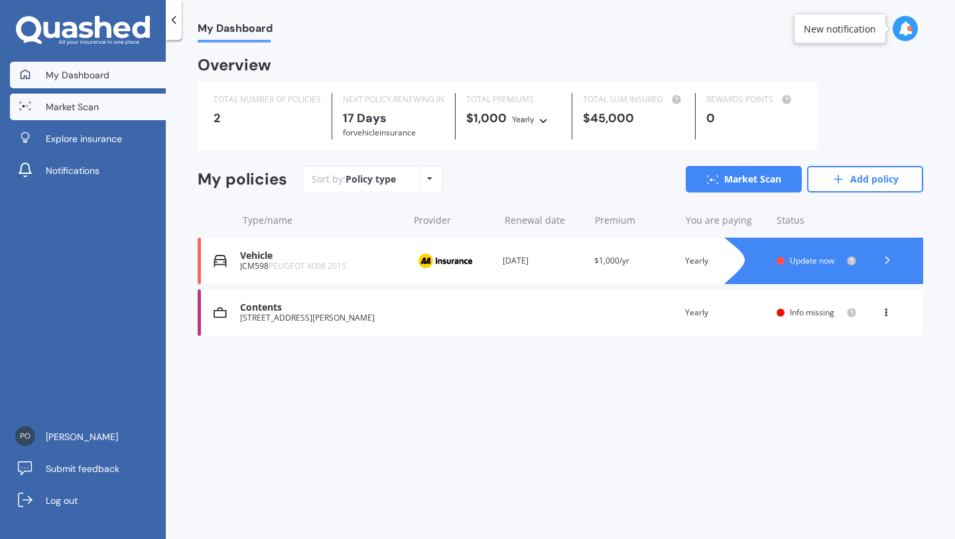
click at [101, 103] on link "Market Scan" at bounding box center [88, 107] width 156 height 27
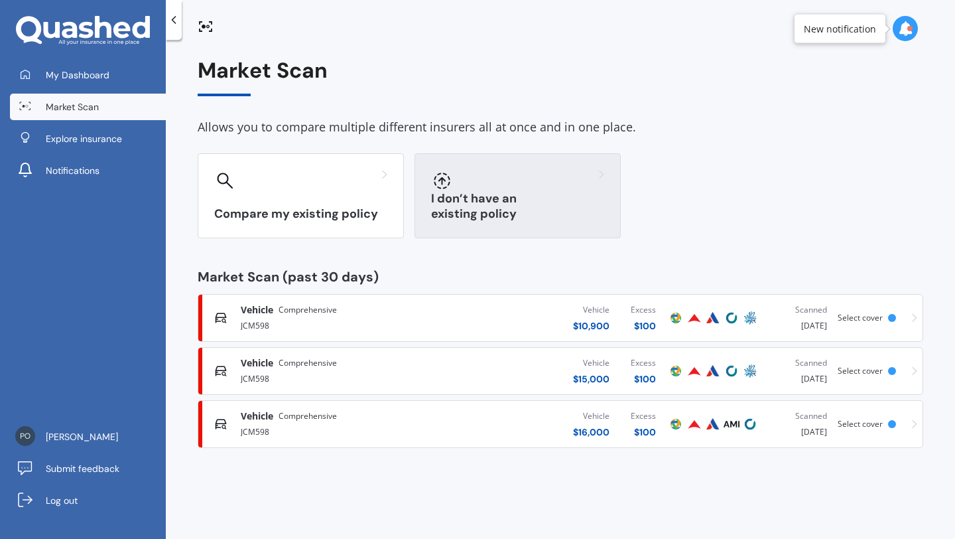
click at [459, 196] on div "I don’t have an existing policy" at bounding box center [518, 195] width 206 height 85
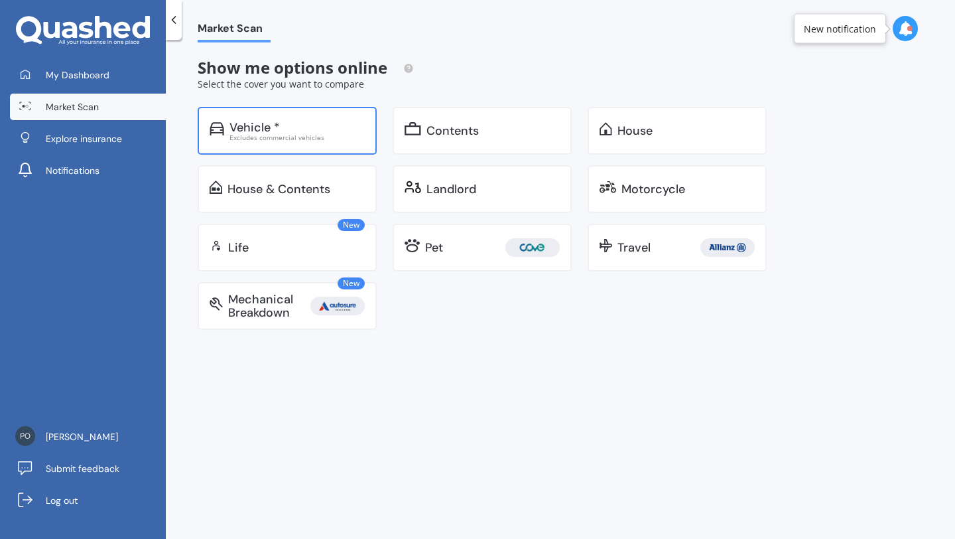
click at [315, 141] on div "Vehicle * Excludes commercial vehicles" at bounding box center [287, 131] width 179 height 48
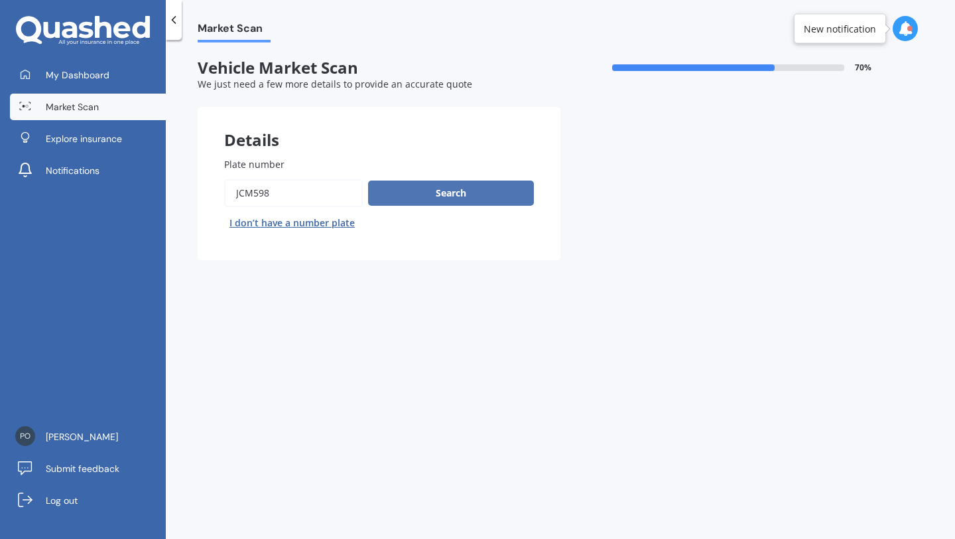
click at [427, 193] on button "Search" at bounding box center [451, 192] width 166 height 25
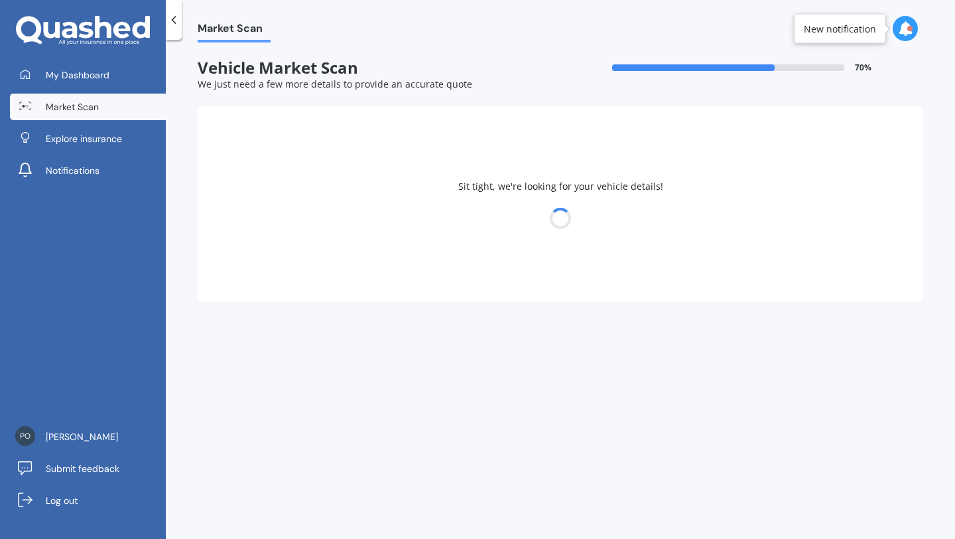
select select "PEUGEOT"
select select "4008"
select select "09"
select select "02"
select select "1993"
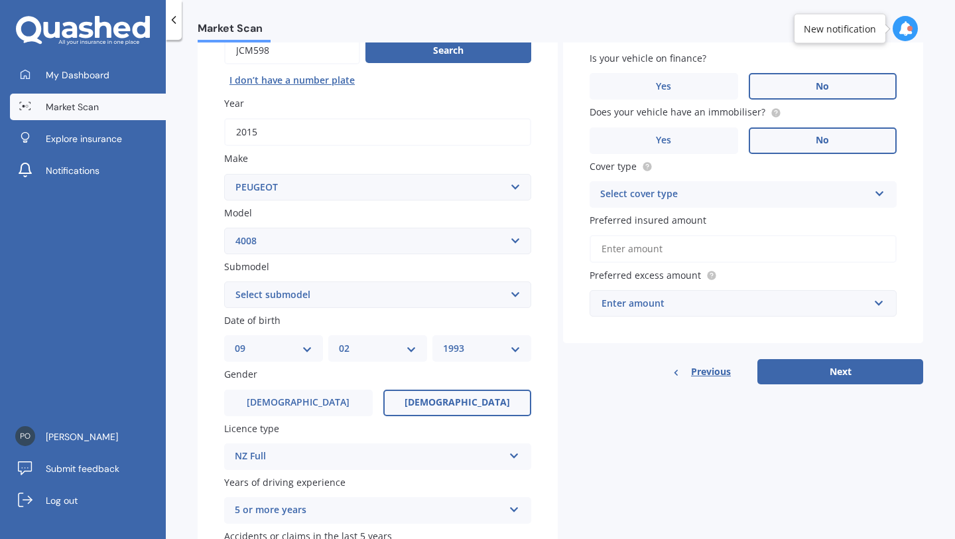
scroll to position [143, 0]
click at [806, 365] on button "Next" at bounding box center [840, 370] width 166 height 25
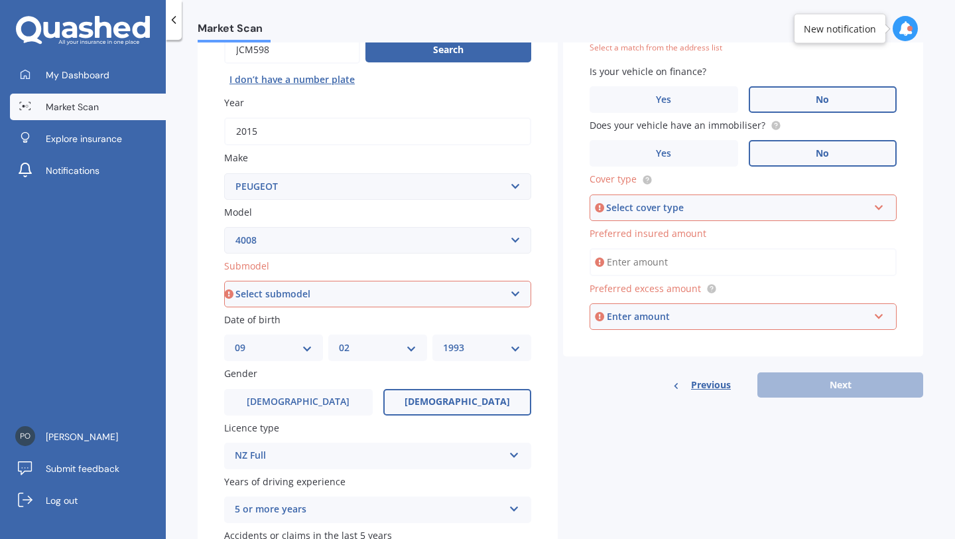
click at [372, 294] on select "Select submodel (All others) SUV" at bounding box center [377, 294] width 307 height 27
select select "SUV"
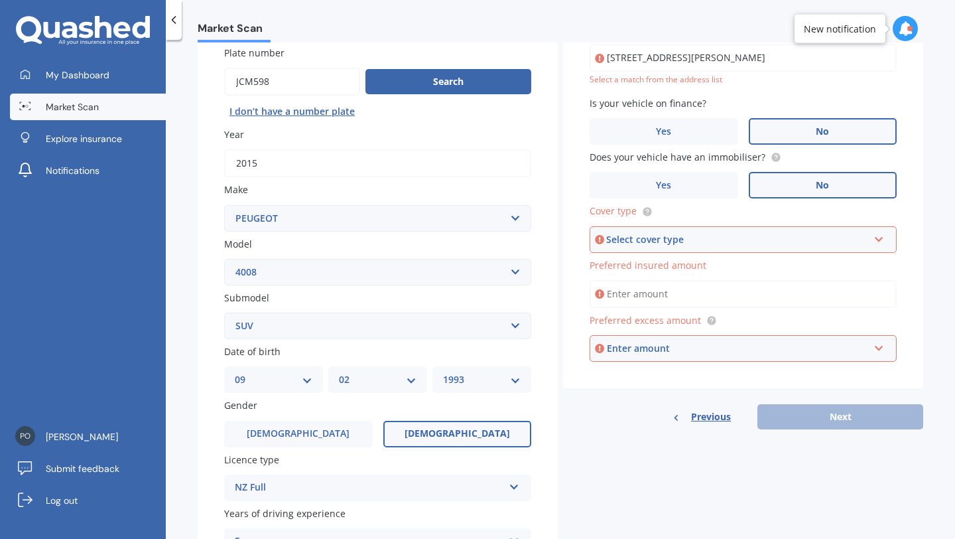
scroll to position [91, 0]
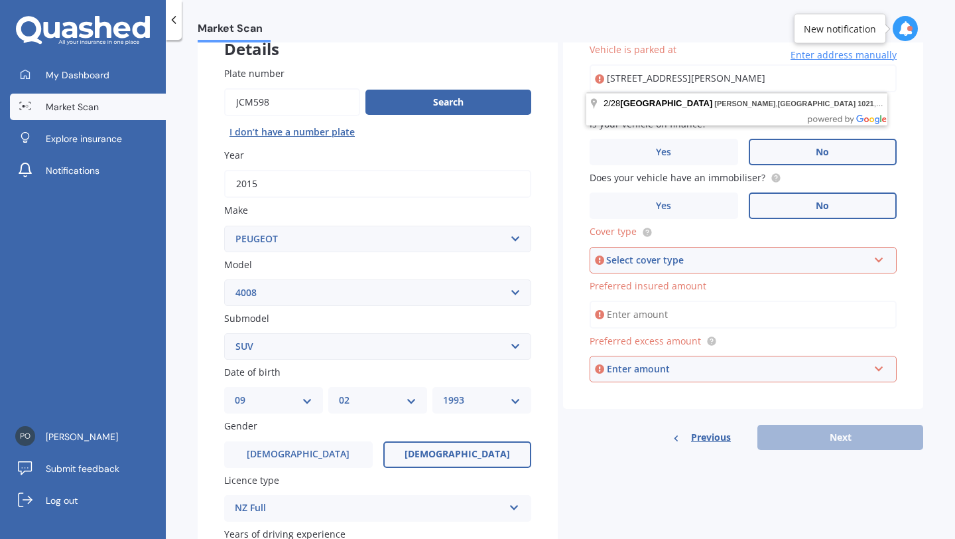
click at [832, 440] on div "Previous Next" at bounding box center [743, 436] width 360 height 25
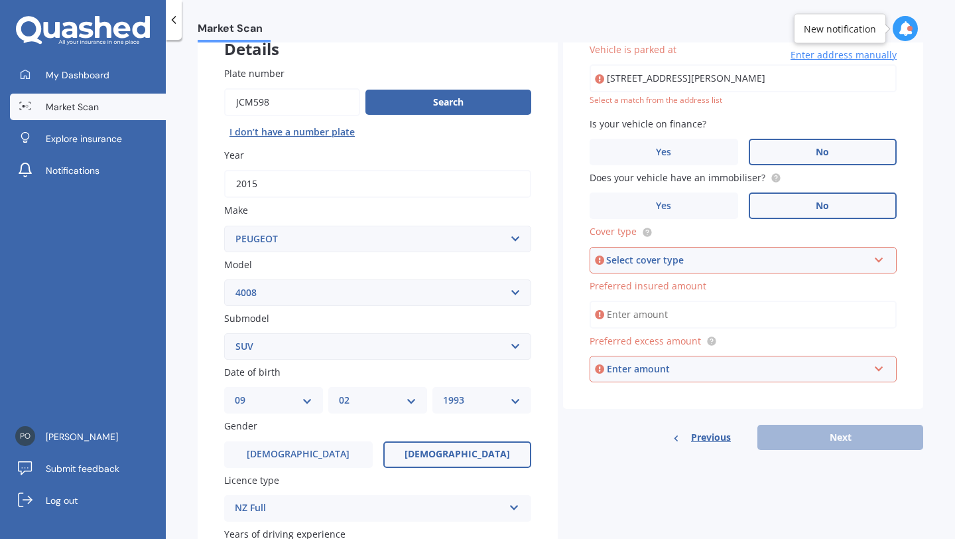
click at [720, 84] on input "[STREET_ADDRESS][PERSON_NAME]" at bounding box center [743, 78] width 307 height 28
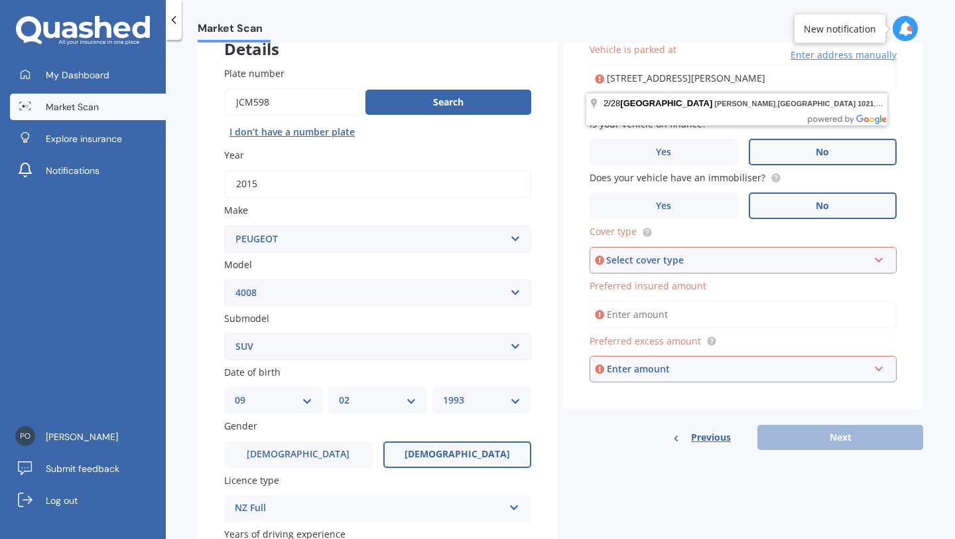
click at [720, 84] on input "[STREET_ADDRESS][PERSON_NAME]" at bounding box center [743, 78] width 307 height 28
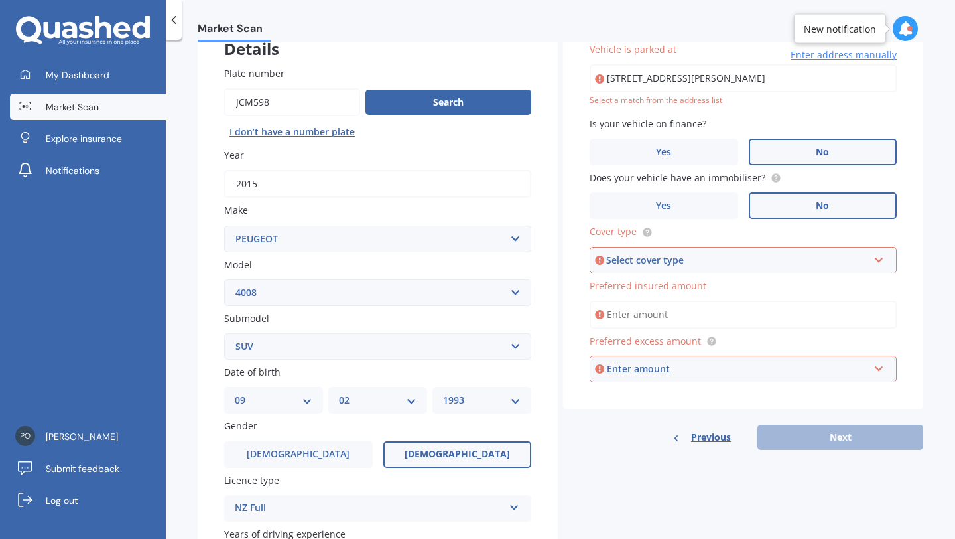
type input "[STREET_ADDRESS][PERSON_NAME]"
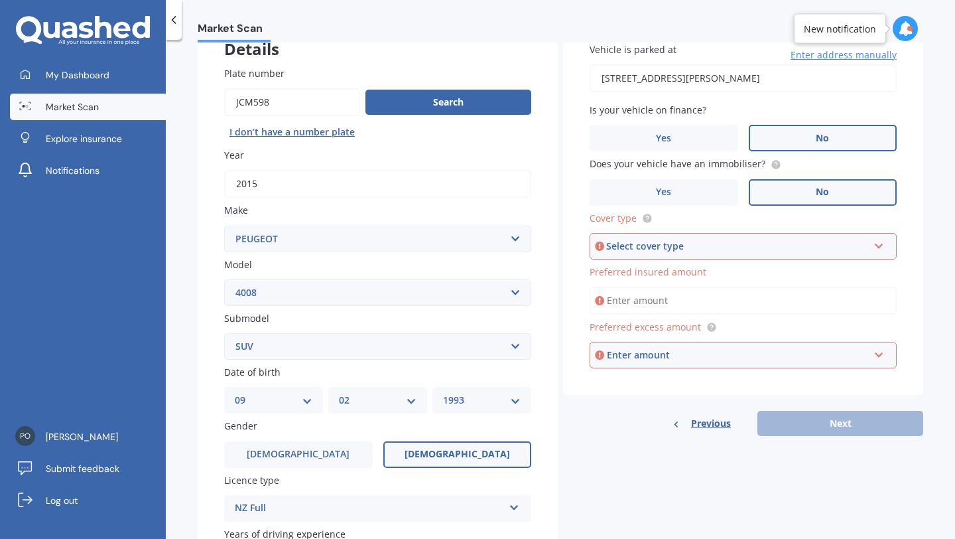
click at [718, 249] on div "Select cover type" at bounding box center [737, 246] width 262 height 15
click at [703, 272] on div "Comprehensive" at bounding box center [743, 271] width 304 height 24
click at [678, 305] on input "Preferred insured amount" at bounding box center [743, 301] width 307 height 28
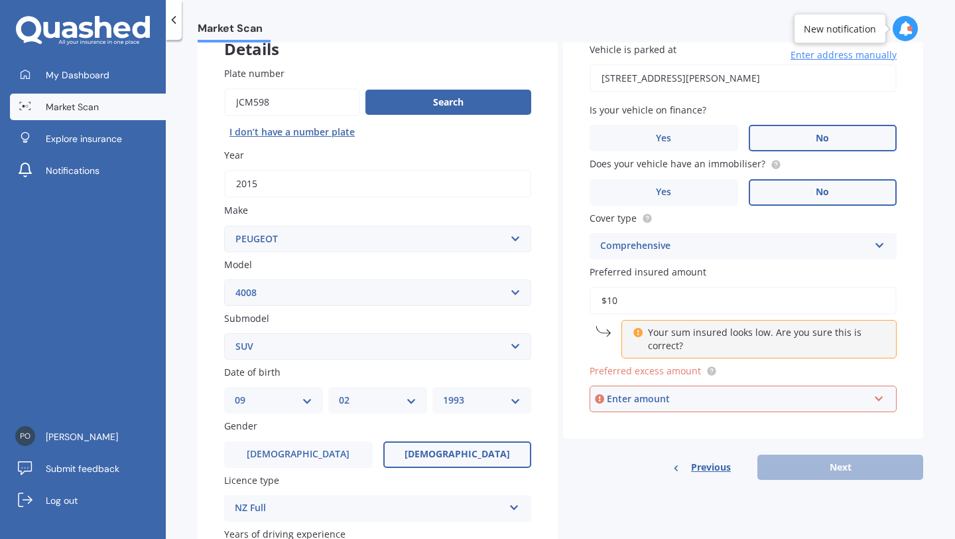
type input "$10,900"
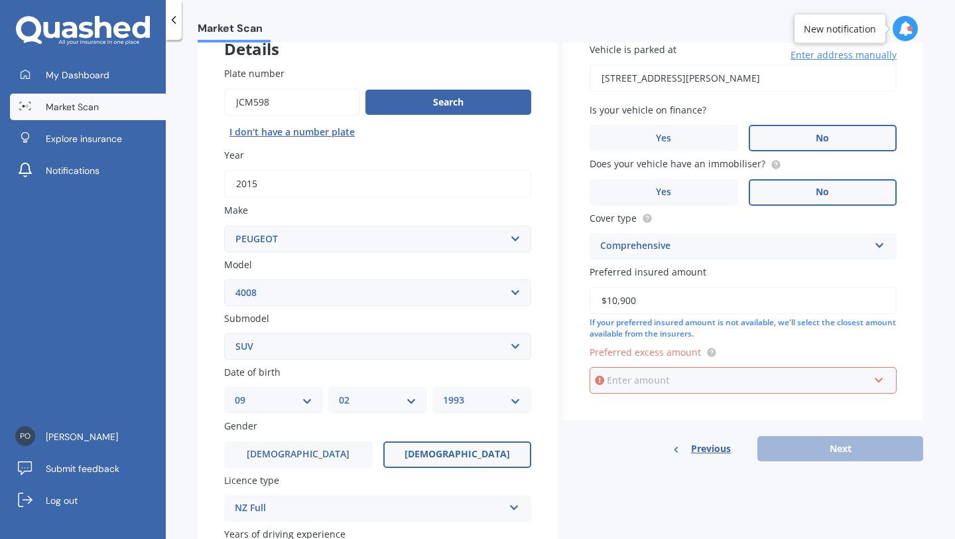
click at [682, 387] on input "text" at bounding box center [738, 379] width 295 height 25
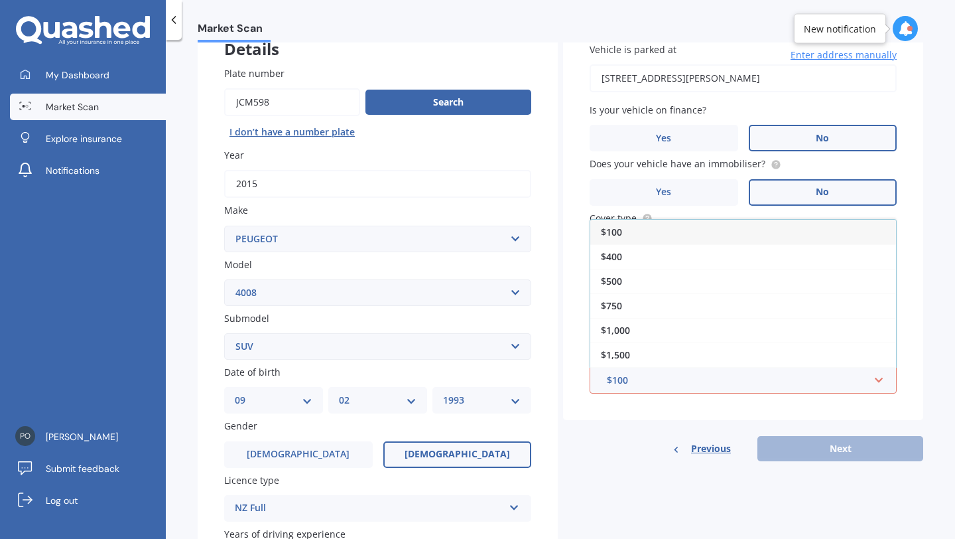
click at [664, 419] on div "Vehicle is parked at [STREET_ADDRESS][PERSON_NAME] Enter address manually Is yo…" at bounding box center [743, 218] width 360 height 404
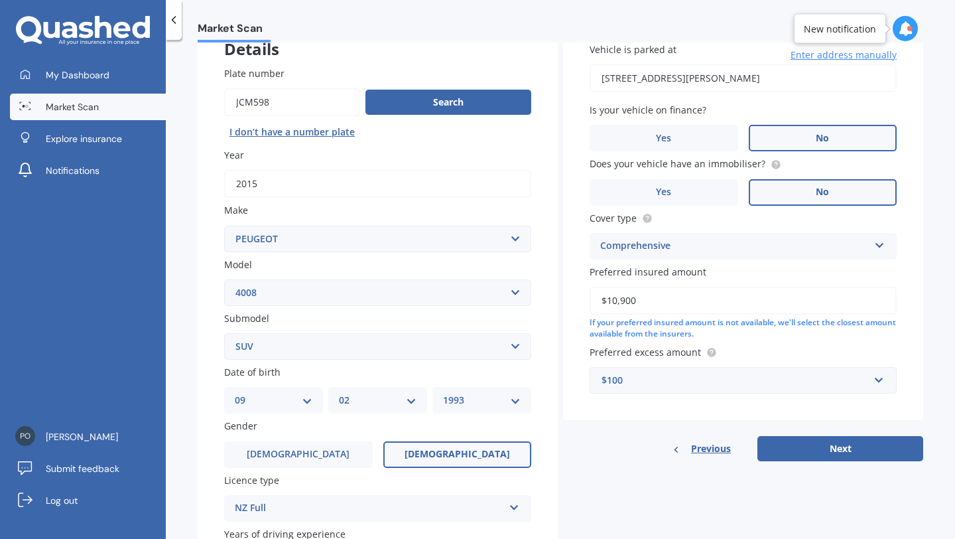
click at [660, 375] on div "$100" at bounding box center [735, 380] width 267 height 15
click at [660, 375] on input "text" at bounding box center [738, 379] width 295 height 25
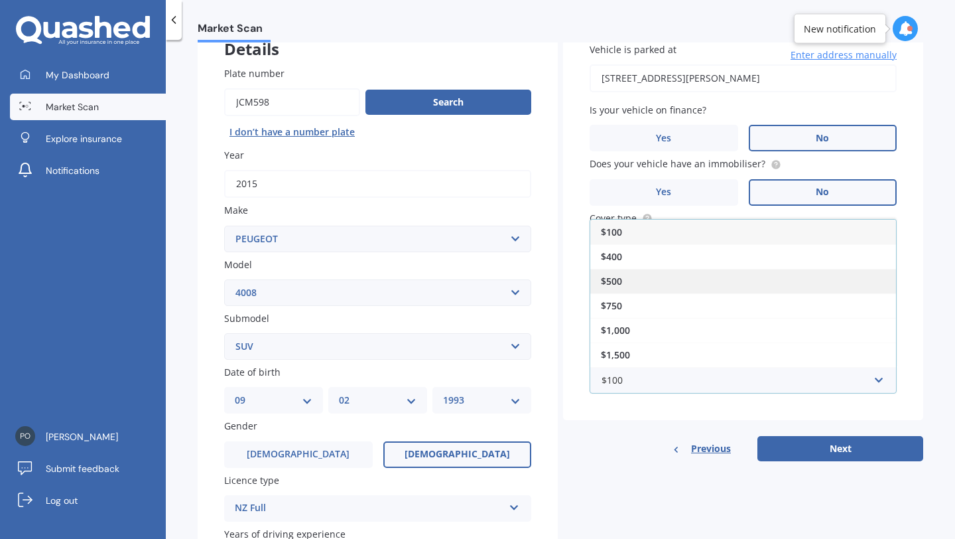
click at [632, 287] on div "$500" at bounding box center [743, 281] width 306 height 25
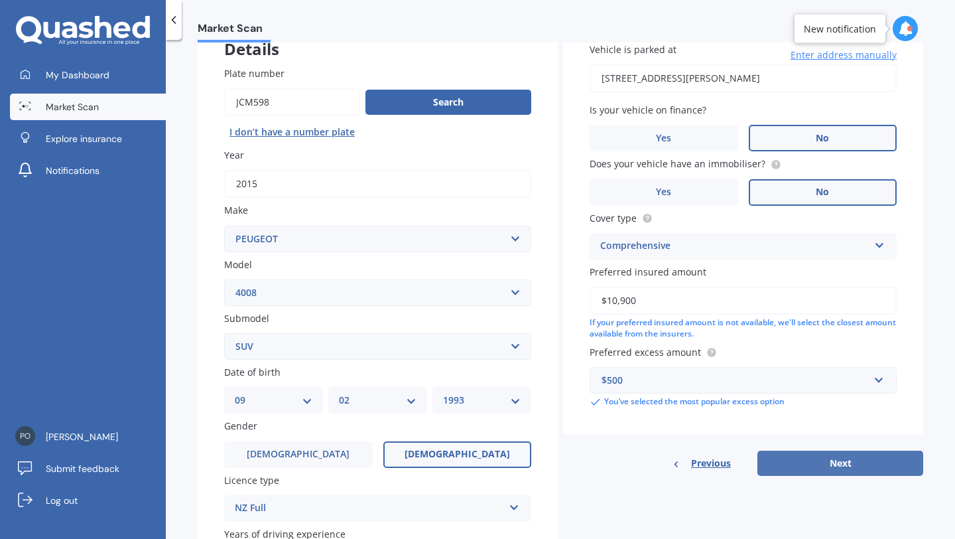
click at [803, 469] on button "Next" at bounding box center [840, 462] width 166 height 25
select select "09"
select select "02"
select select "1993"
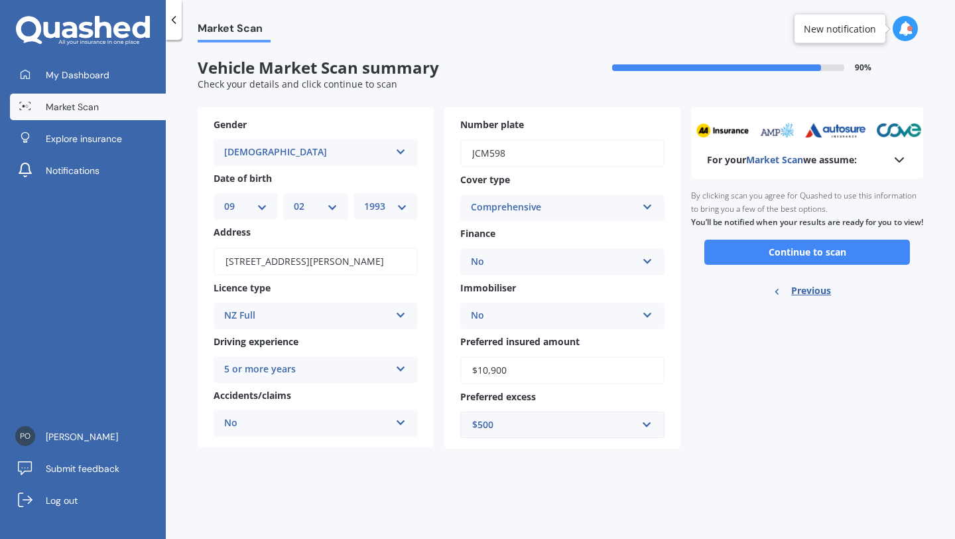
scroll to position [0, 0]
click at [788, 259] on button "Continue to scan" at bounding box center [807, 251] width 206 height 25
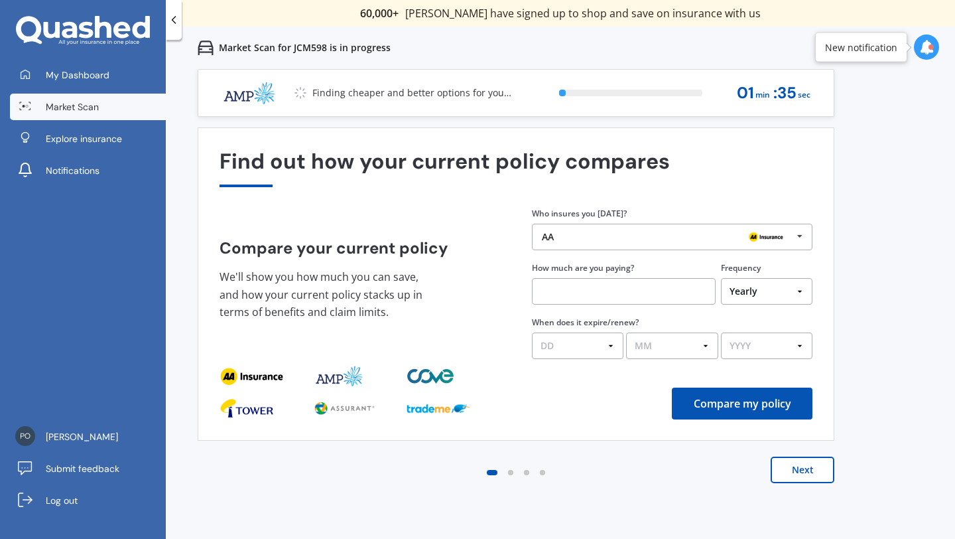
click at [588, 283] on input "text" at bounding box center [624, 291] width 184 height 27
type input "$1,200.00"
click at [580, 340] on select "DD 01 02 03 04 05 06 07 08 09 10 11 12 13 14 15 16 17 18 19 20 21 22 23 24 25 2…" at bounding box center [578, 345] width 92 height 27
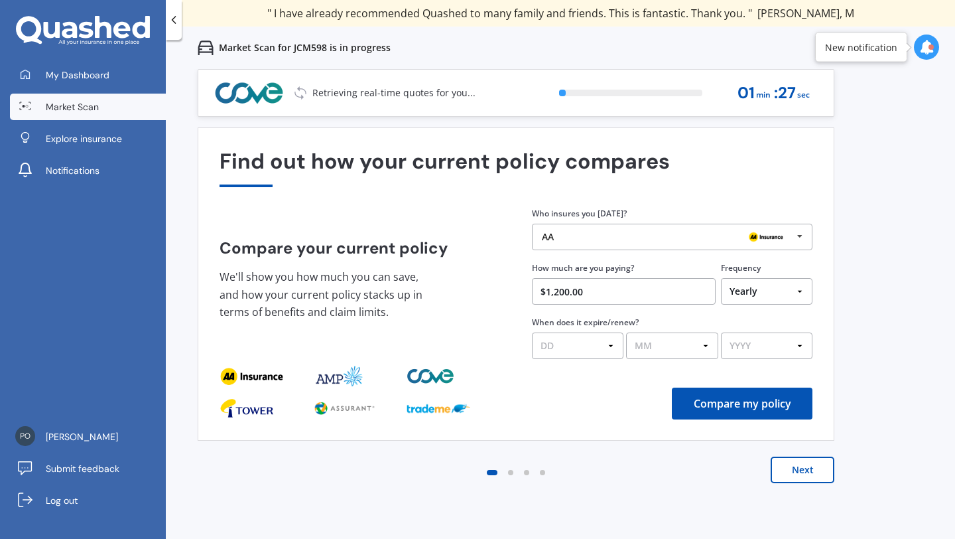
select select "14"
click at [654, 340] on select "MM 01 02 03 04 05 06 07 08 09 10 11 12" at bounding box center [672, 345] width 92 height 27
select select "08"
click at [747, 357] on select "YYYY 2026 2025 2024" at bounding box center [767, 345] width 92 height 27
select select "2025"
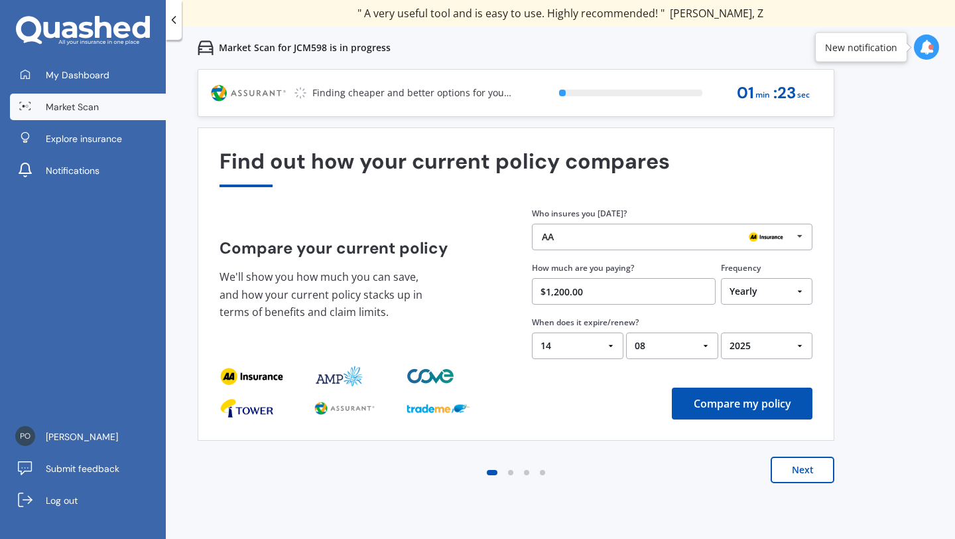
click at [733, 403] on button "Compare my policy" at bounding box center [742, 403] width 141 height 32
